Goal: Task Accomplishment & Management: Manage account settings

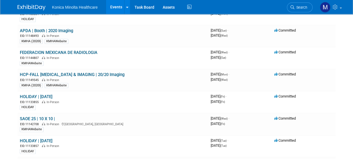
scroll to position [279, 0]
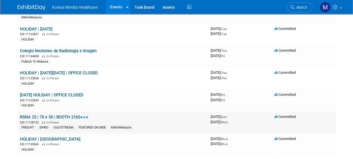
click at [49, 114] on link "RSNA 25 | 70 x 50 | BOOTH 2165" at bounding box center [54, 116] width 69 height 5
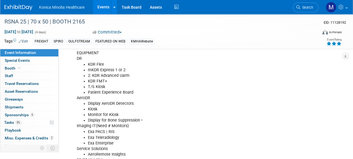
scroll to position [335, 0]
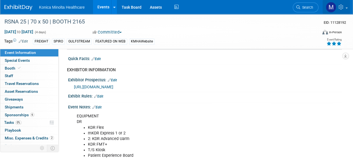
click at [346, 10] on link at bounding box center [335, 7] width 27 height 14
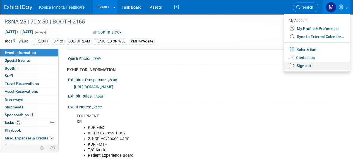
click at [303, 66] on link "Sign out" at bounding box center [317, 66] width 66 height 8
